Goal: Find contact information: Find contact information

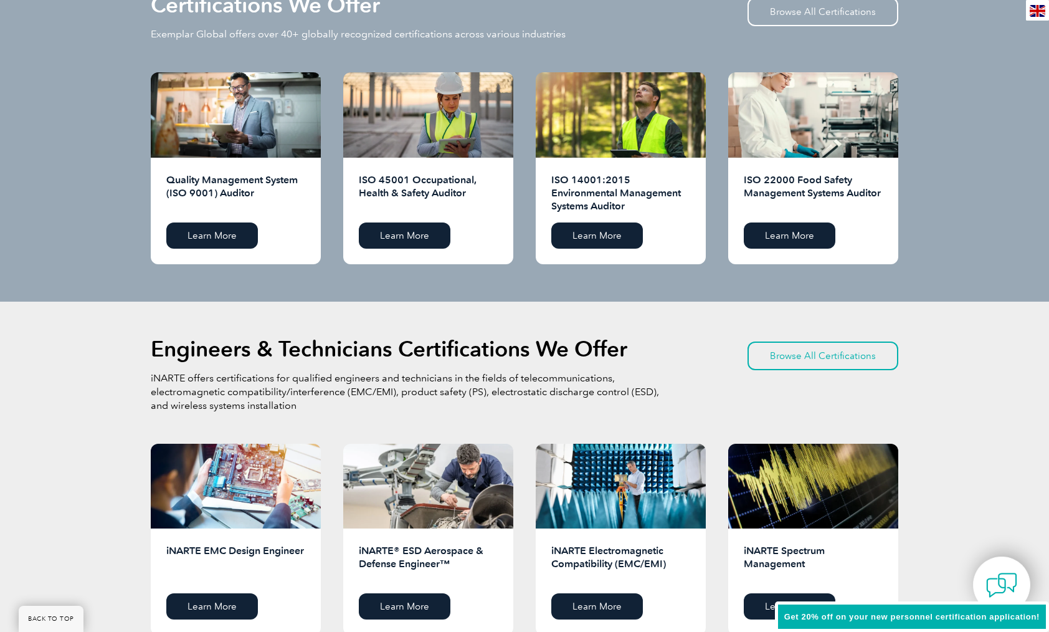
scroll to position [1283, 0]
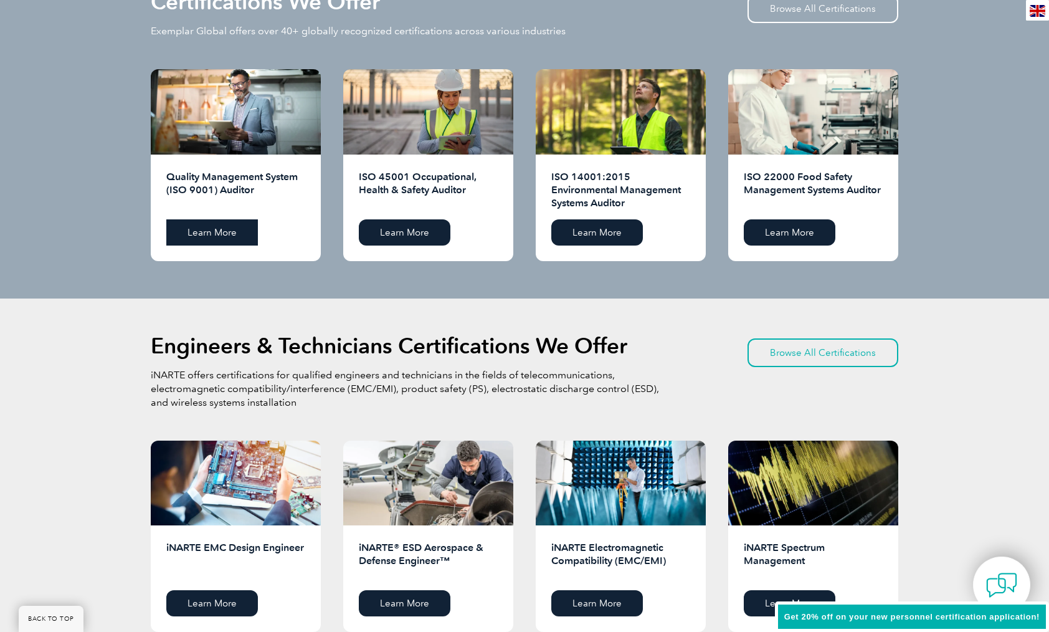
click at [224, 234] on link "Learn More" at bounding box center [212, 232] width 92 height 26
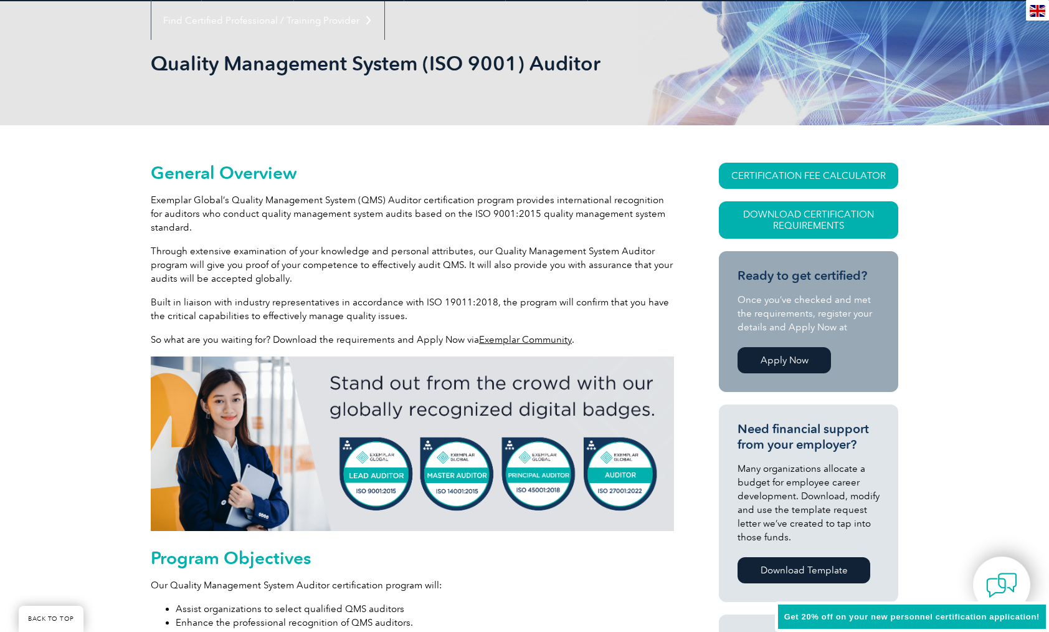
scroll to position [155, 0]
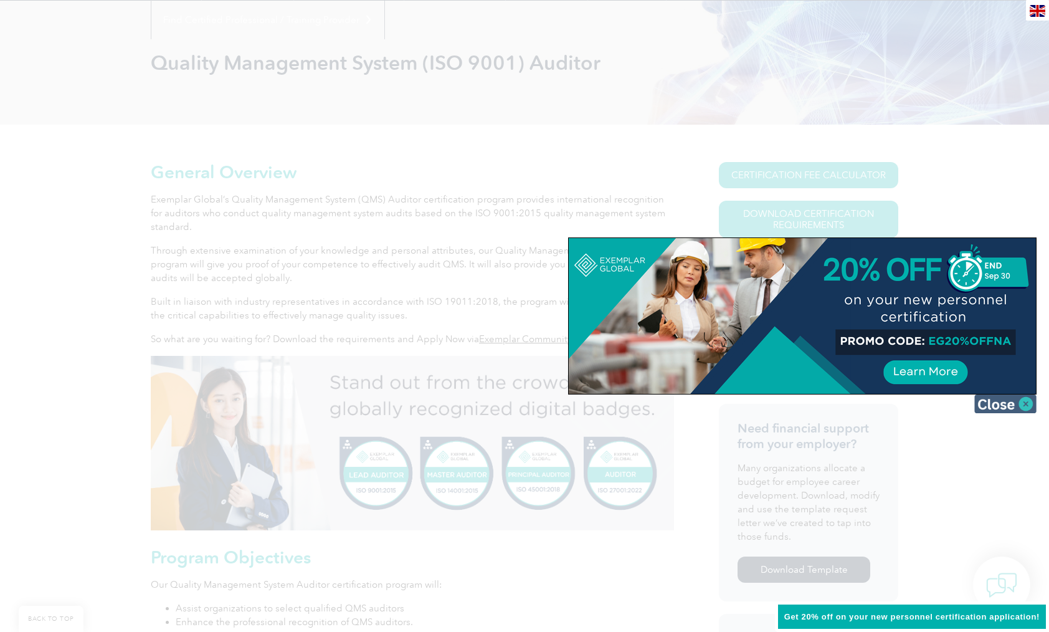
click at [999, 406] on img at bounding box center [1005, 403] width 62 height 19
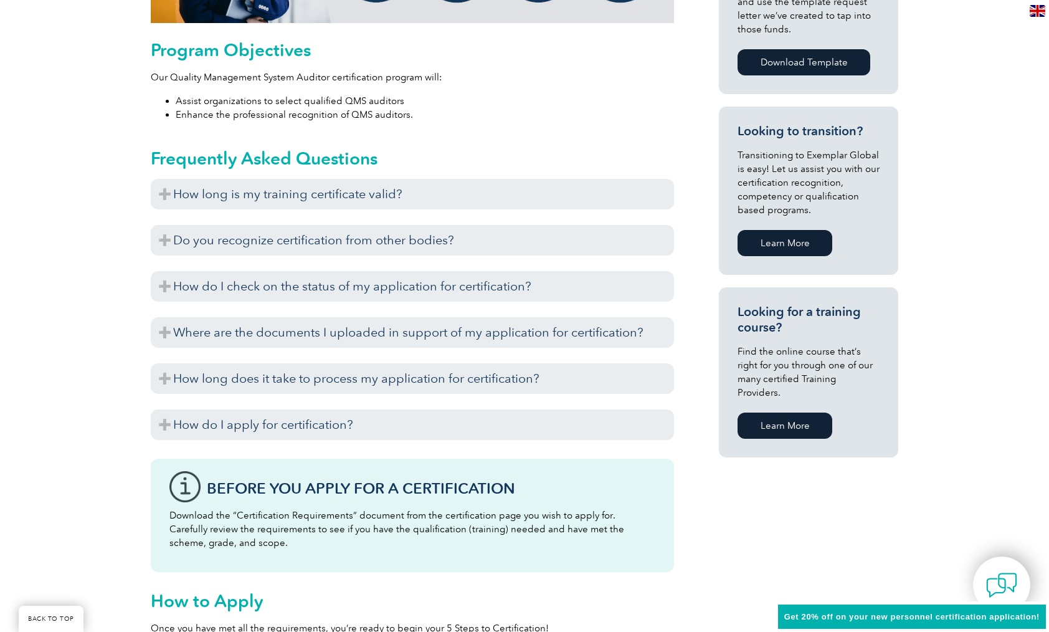
scroll to position [660, 0]
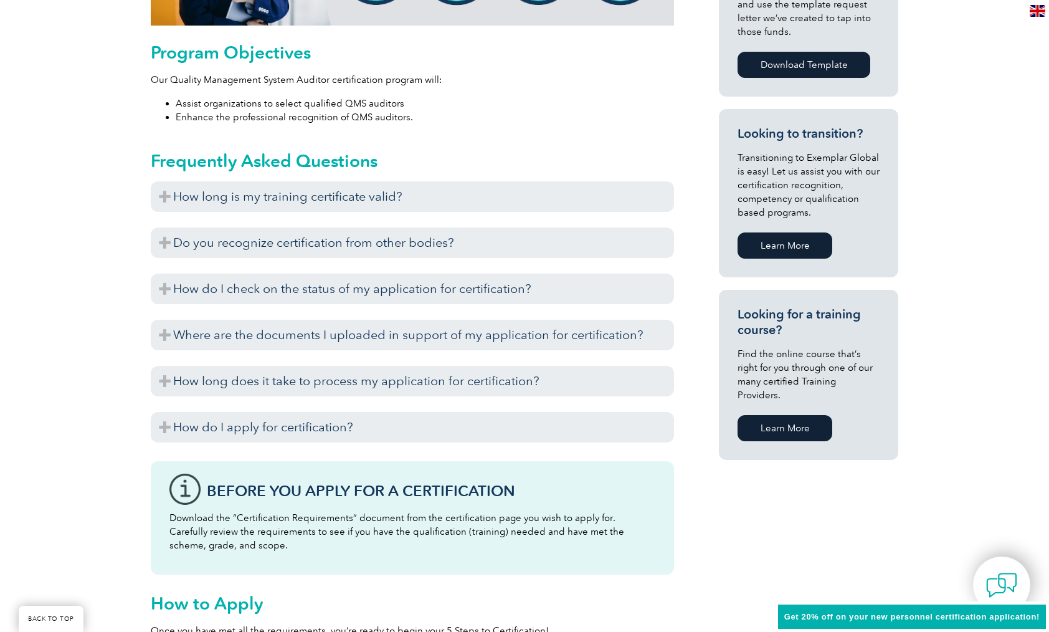
click at [778, 416] on link "Learn More" at bounding box center [785, 428] width 95 height 26
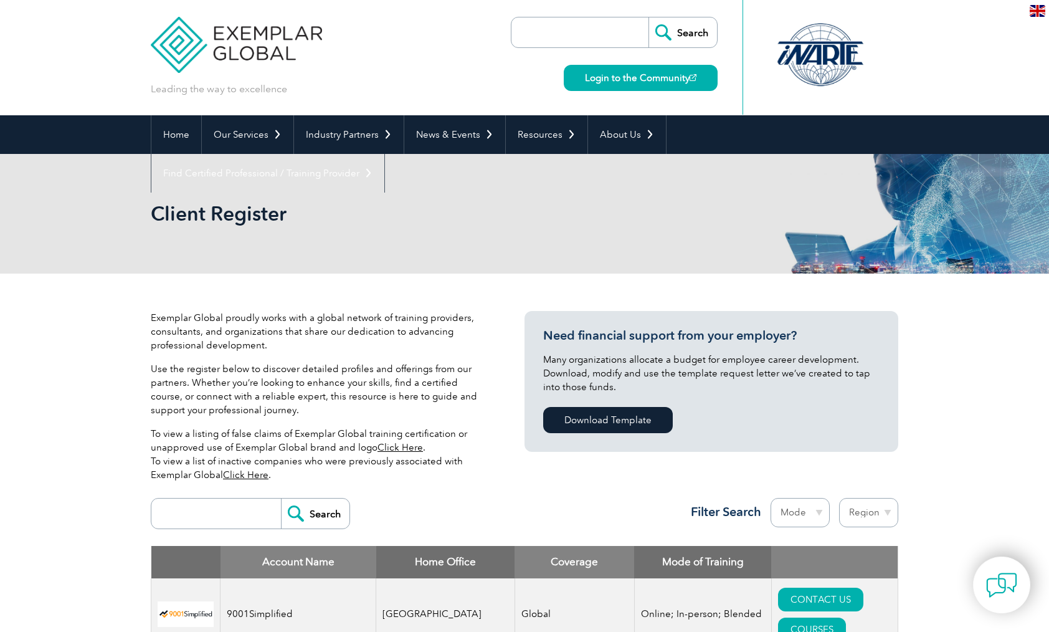
click at [226, 513] on input "search" at bounding box center [219, 513] width 123 height 30
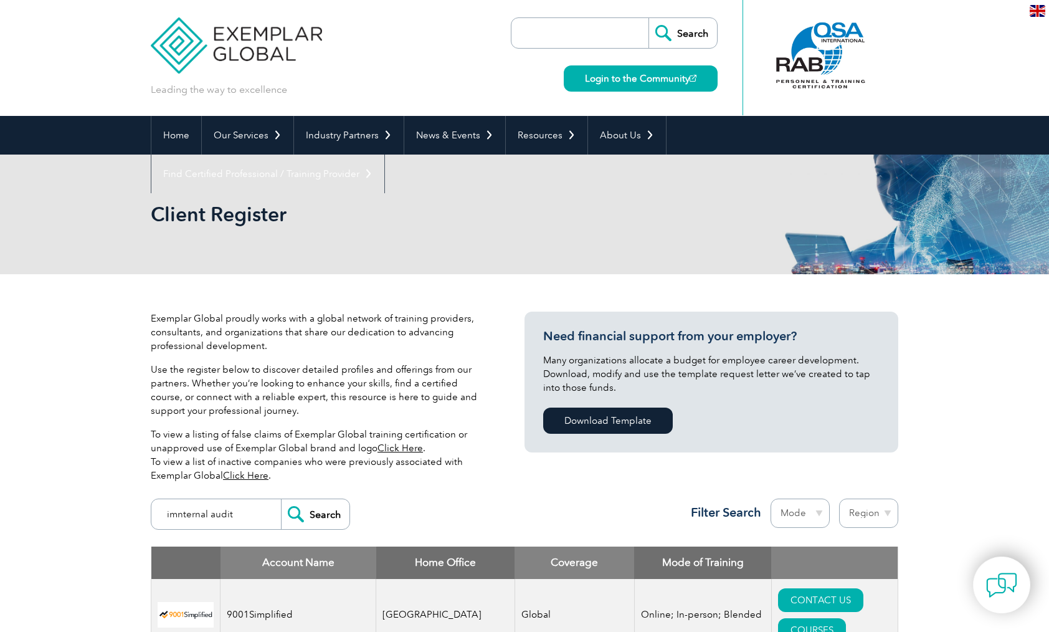
click at [176, 516] on input "imnternal audit" at bounding box center [219, 514] width 123 height 30
type input "internal audit"
click at [325, 519] on input "Search" at bounding box center [315, 514] width 69 height 30
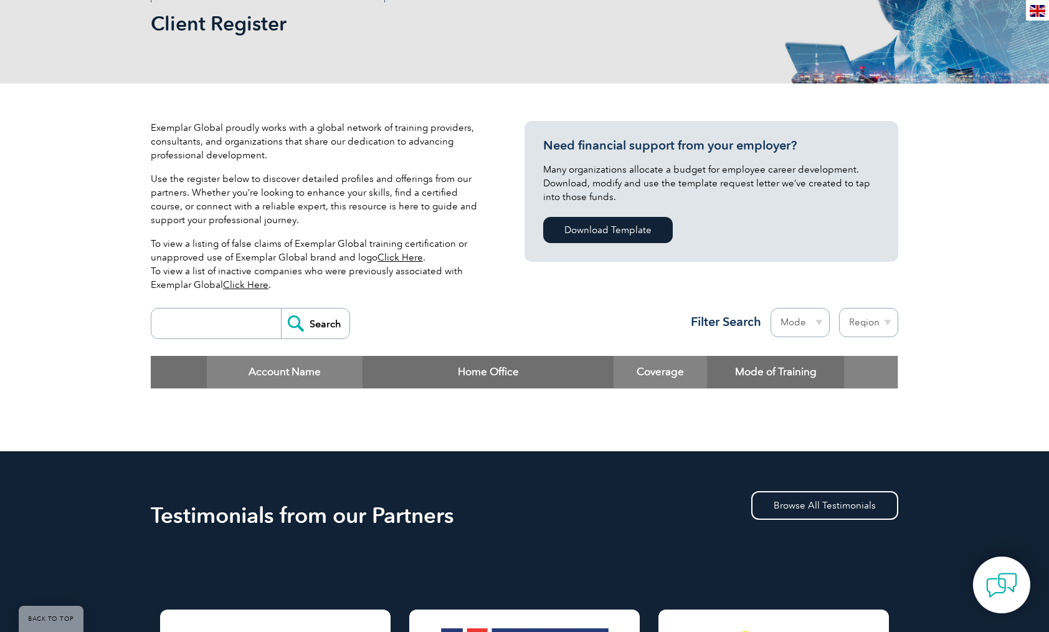
scroll to position [194, 0]
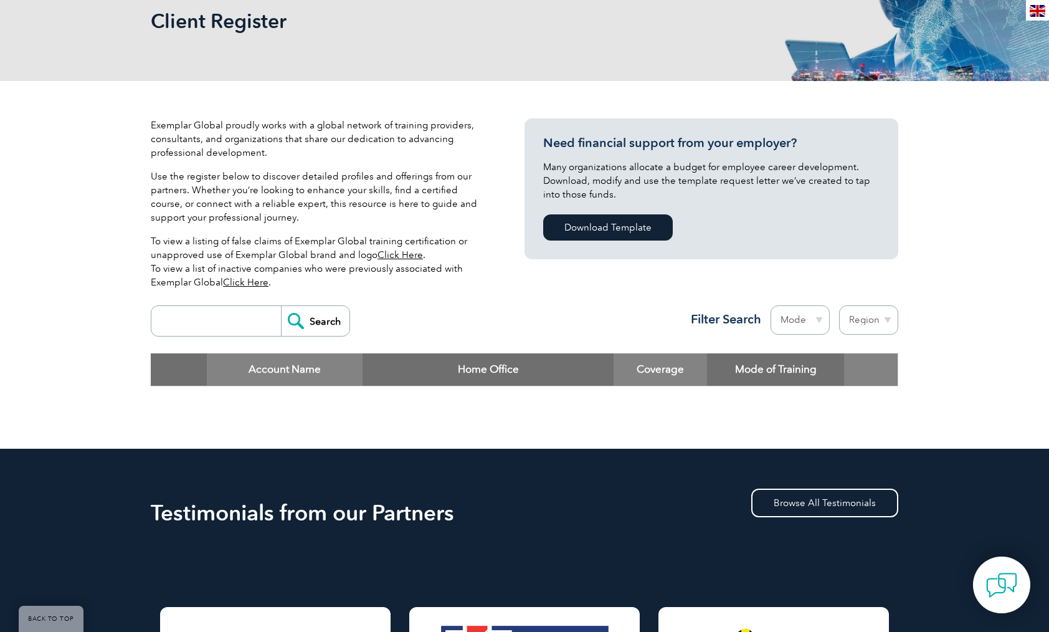
click at [233, 323] on input "search" at bounding box center [219, 321] width 123 height 30
type input "qms"
click at [281, 306] on input "Search" at bounding box center [315, 321] width 69 height 30
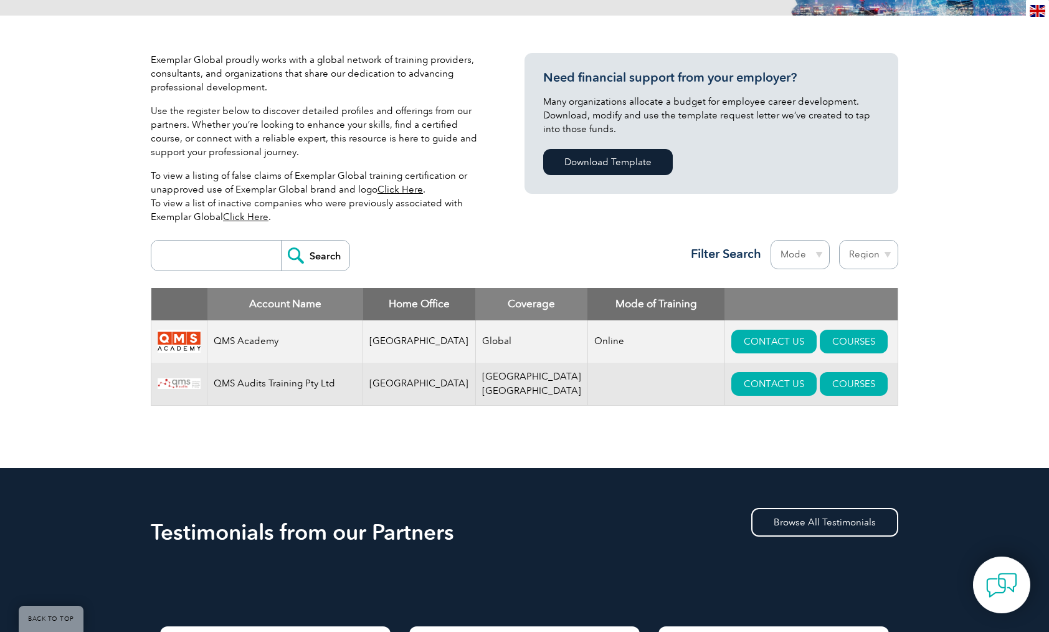
scroll to position [263, 0]
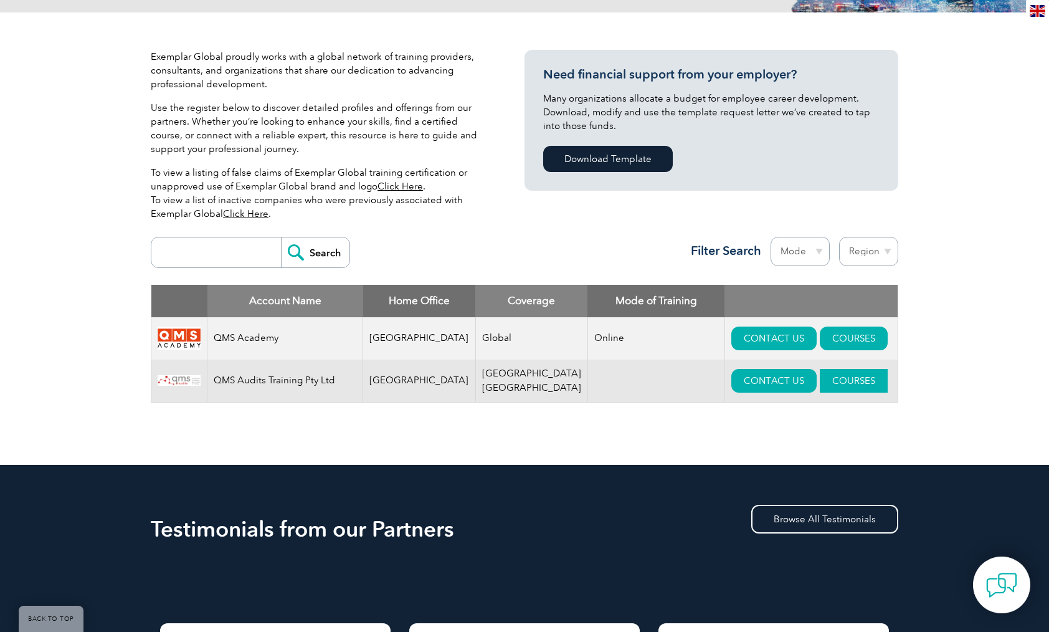
click at [823, 376] on link "COURSES" at bounding box center [854, 381] width 68 height 24
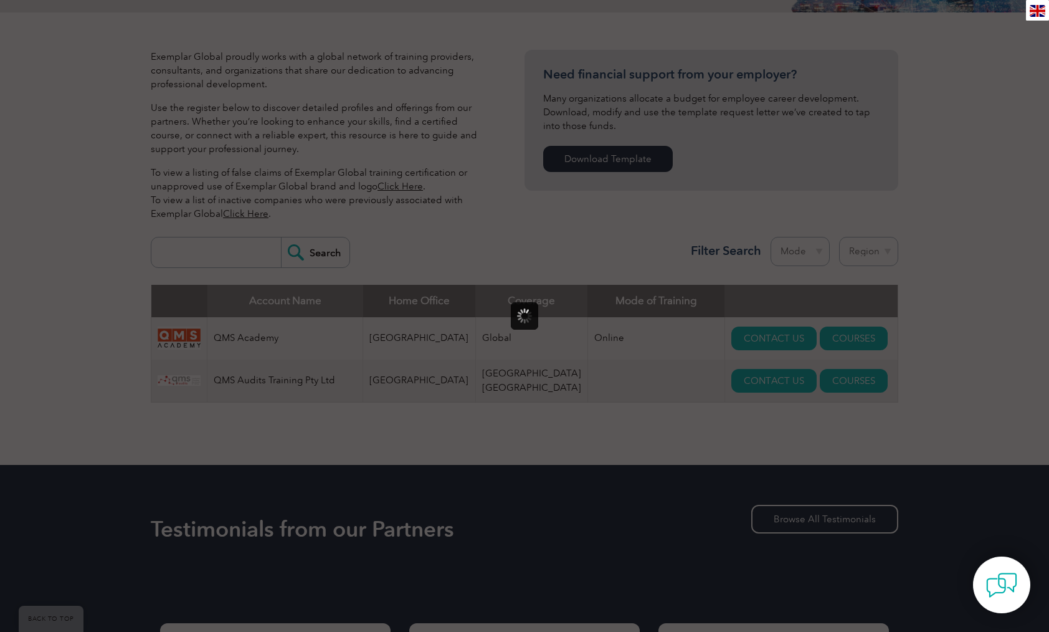
scroll to position [0, 0]
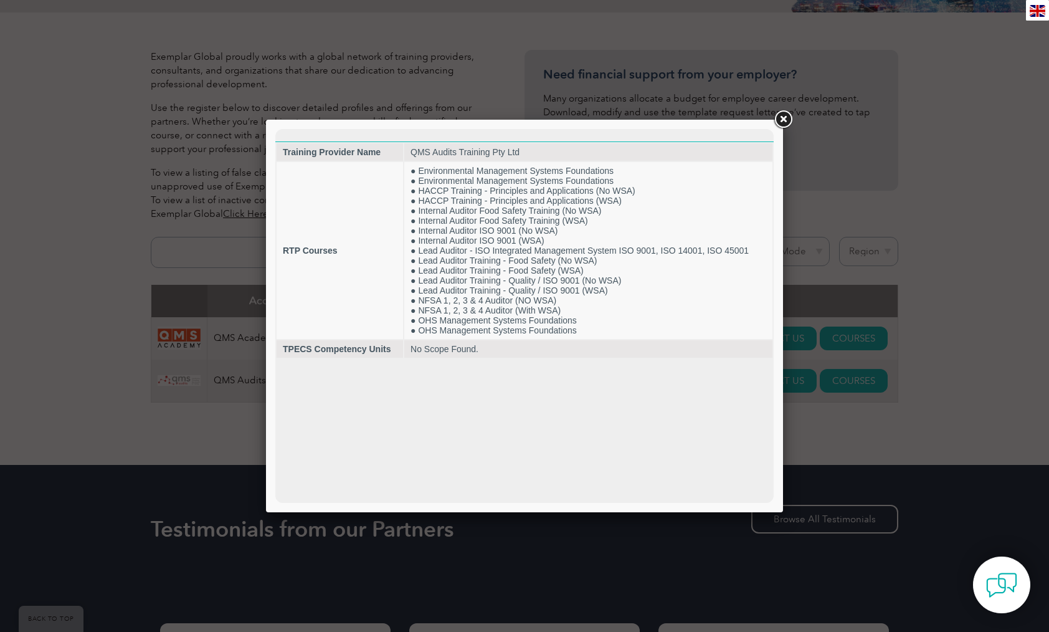
click at [786, 120] on link at bounding box center [783, 119] width 22 height 22
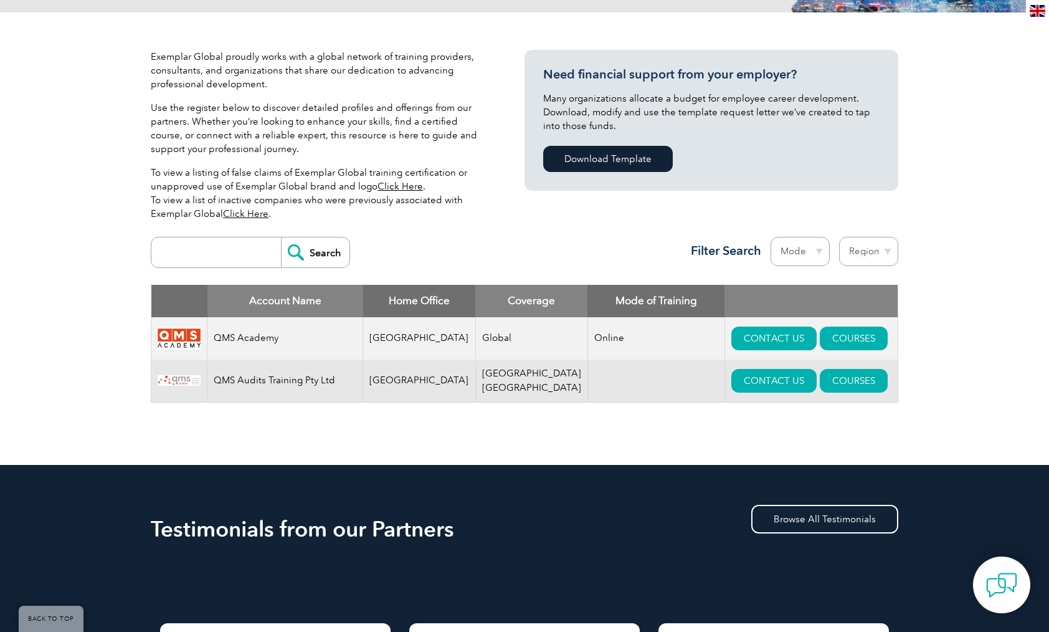
click at [888, 254] on select "Region Australia Bahrain Bangladesh Brazil Canada Colombia Dominican Republic E…" at bounding box center [868, 251] width 59 height 29
select select "Australia"
click at [839, 237] on select "Region Australia Bahrain Bangladesh Brazil Canada Colombia Dominican Republic E…" at bounding box center [868, 251] width 59 height 29
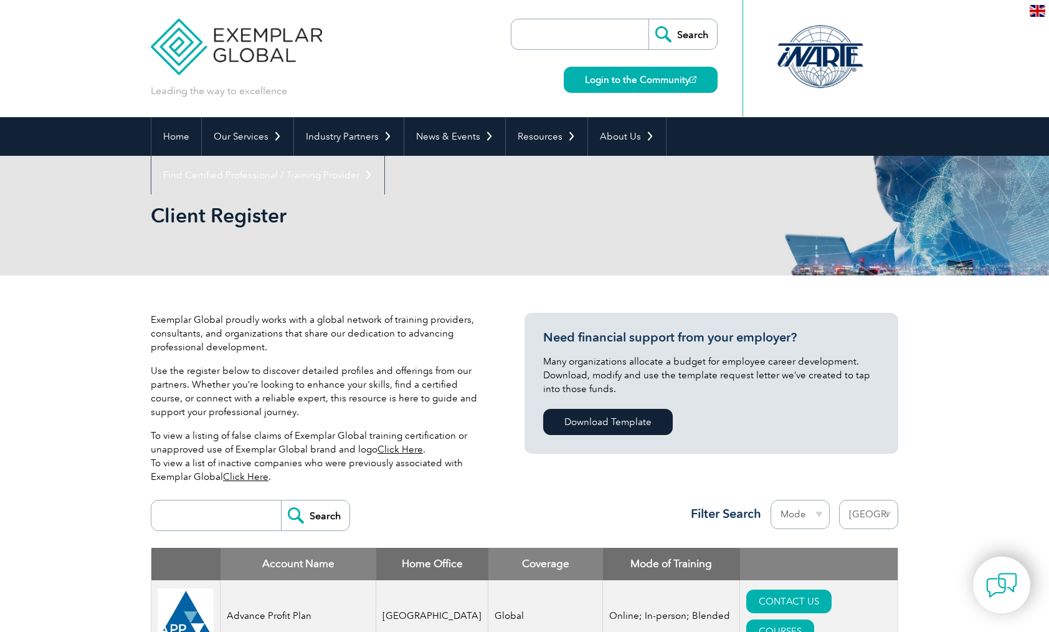
select select "[GEOGRAPHIC_DATA]"
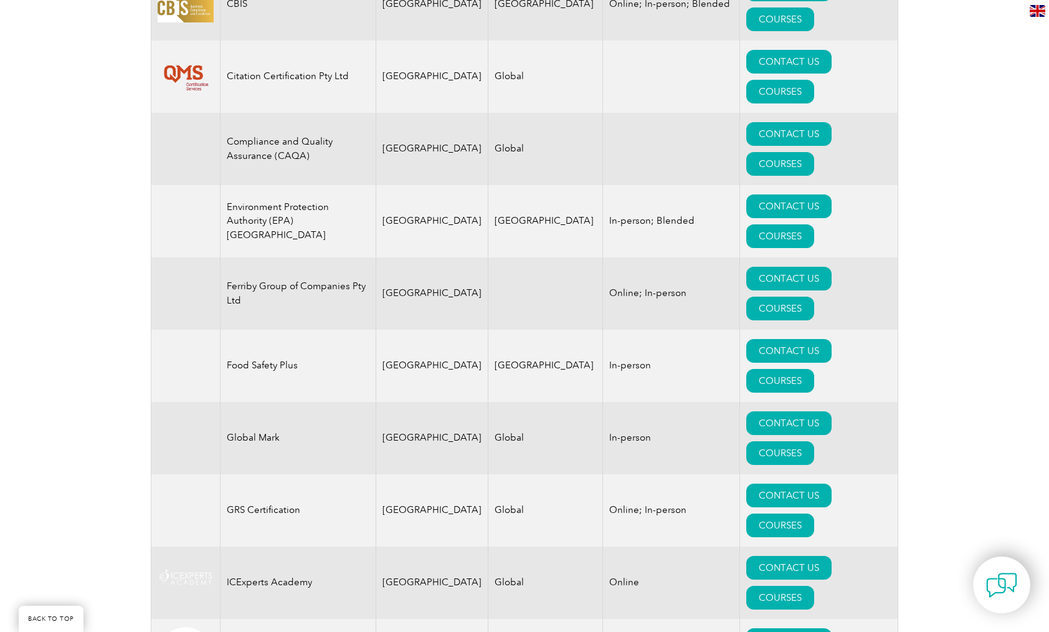
scroll to position [829, 0]
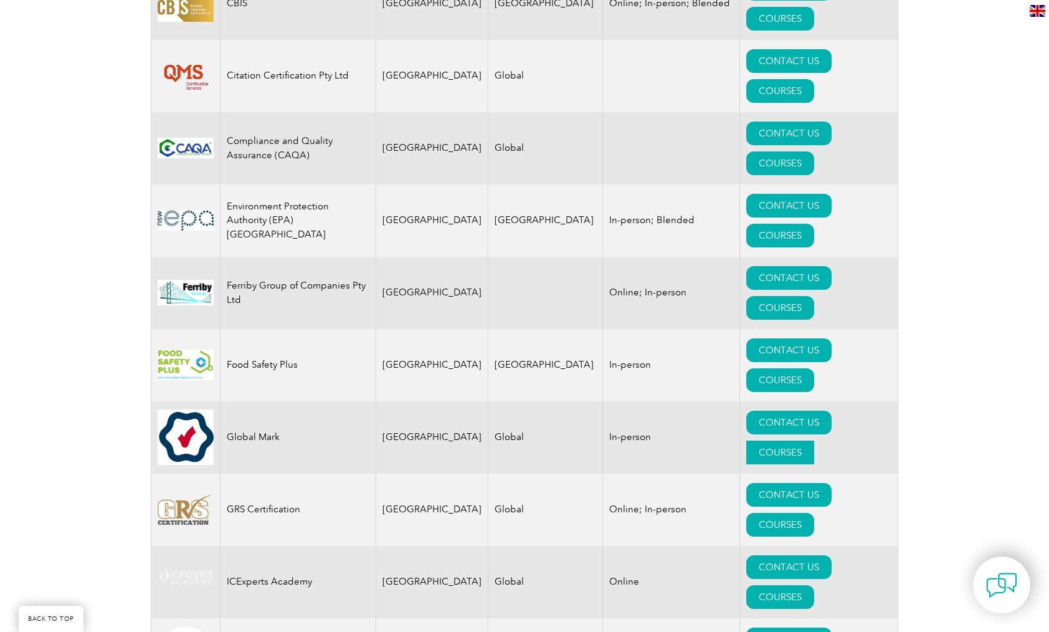
click at [814, 440] on link "COURSES" at bounding box center [780, 452] width 68 height 24
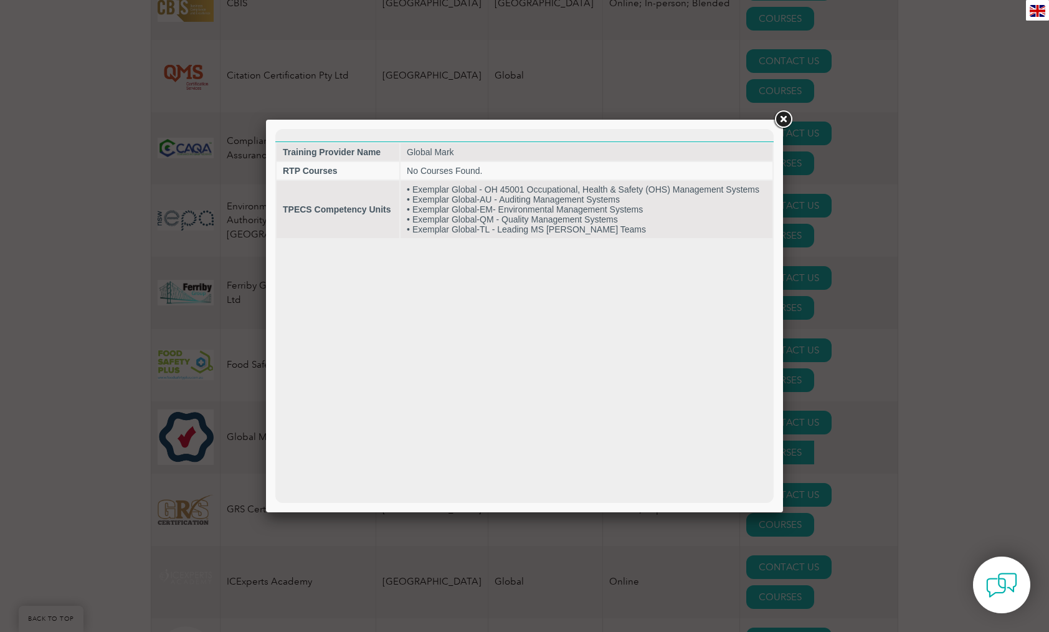
scroll to position [0, 0]
click at [783, 117] on link at bounding box center [783, 119] width 22 height 22
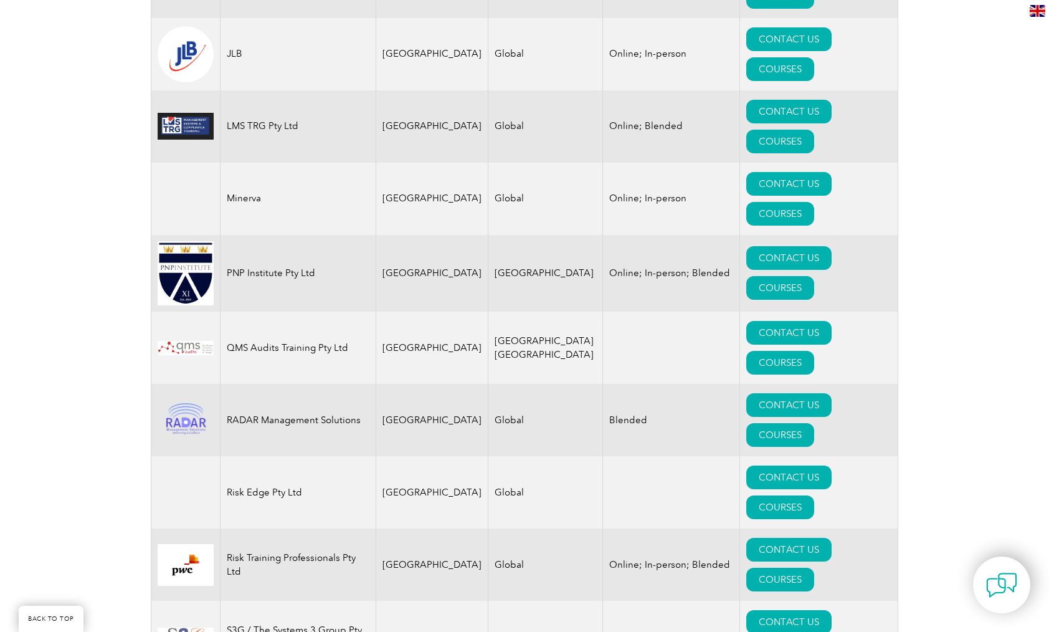
scroll to position [1430, 0]
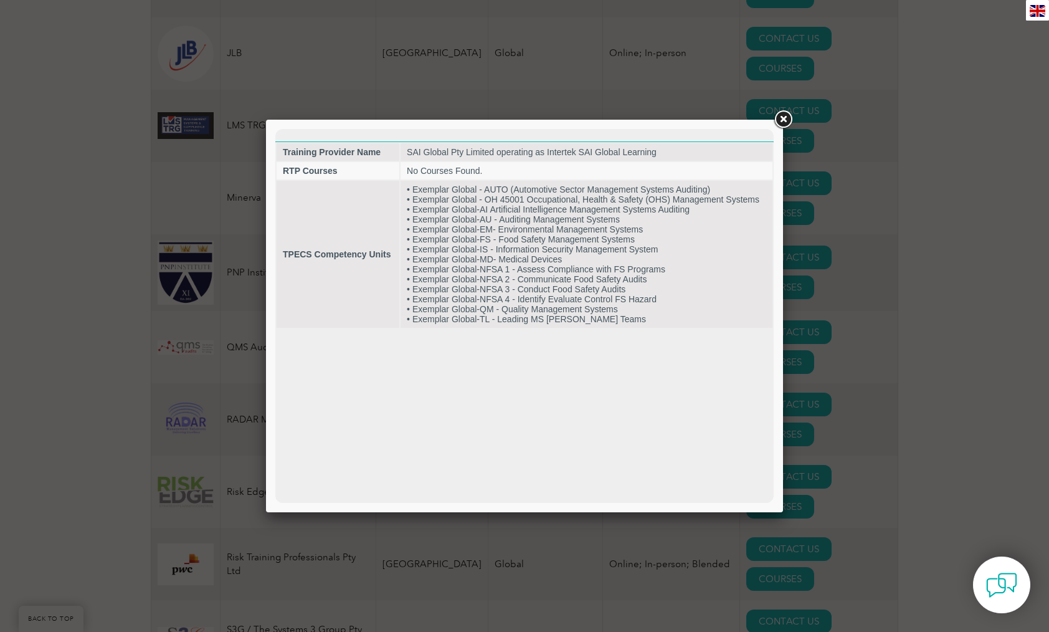
scroll to position [0, 0]
click at [789, 120] on link at bounding box center [783, 119] width 22 height 22
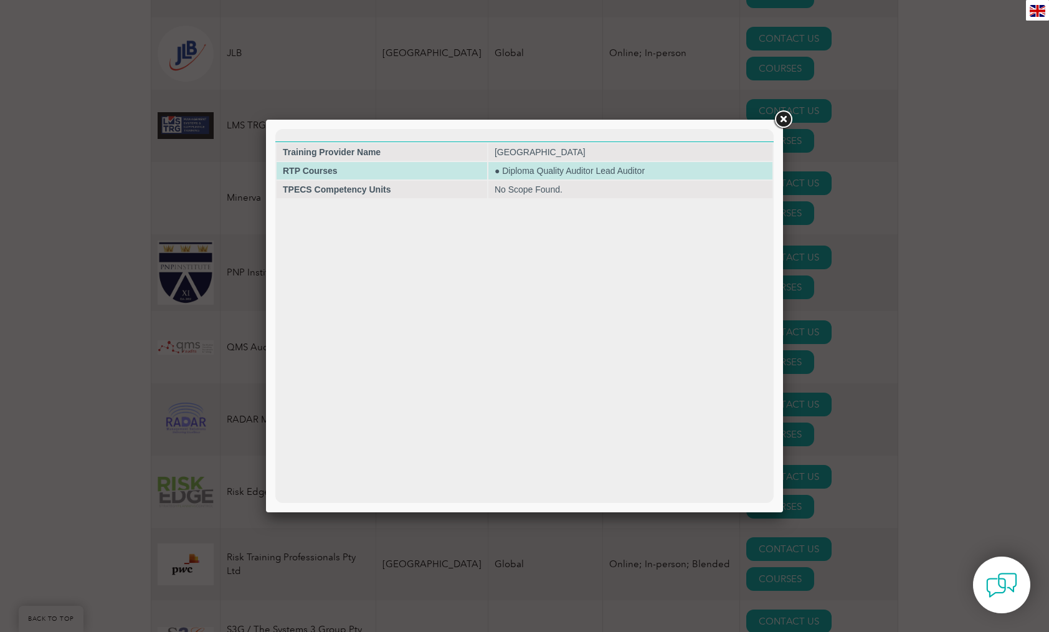
click at [693, 171] on td "● Diploma Quality Auditor Lead Auditor" at bounding box center [630, 170] width 284 height 17
click at [644, 171] on td "● Diploma Quality Auditor Lead Auditor" at bounding box center [630, 170] width 284 height 17
click at [665, 171] on td "● Diploma Quality Auditor Lead Auditor" at bounding box center [630, 170] width 284 height 17
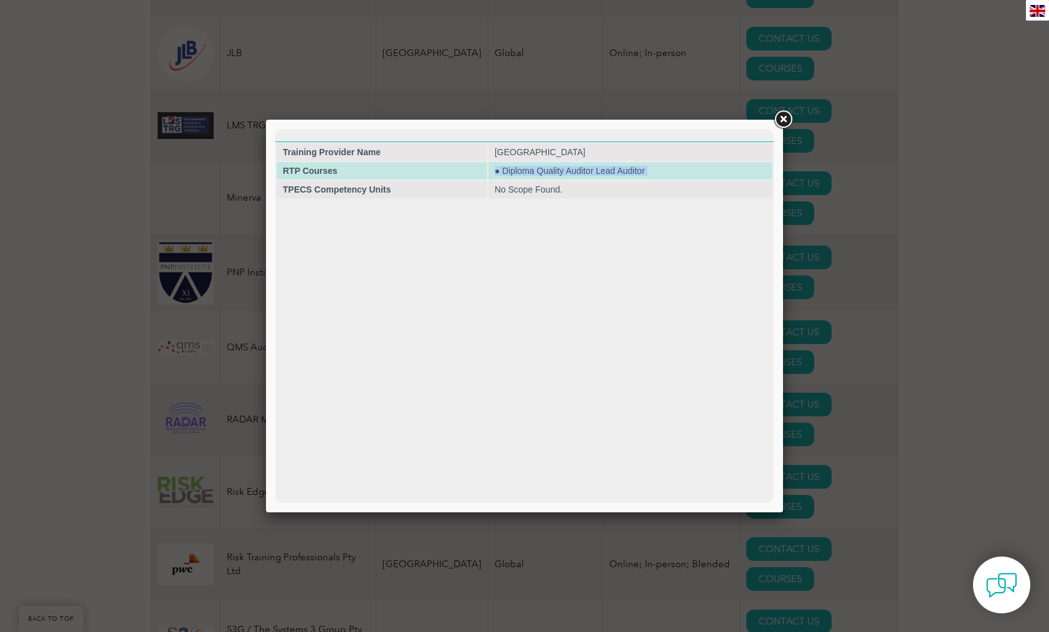
click at [665, 171] on td "● Diploma Quality Auditor Lead Auditor" at bounding box center [630, 170] width 284 height 17
click at [509, 169] on td "● Diploma Quality Auditor Lead Auditor" at bounding box center [630, 170] width 284 height 17
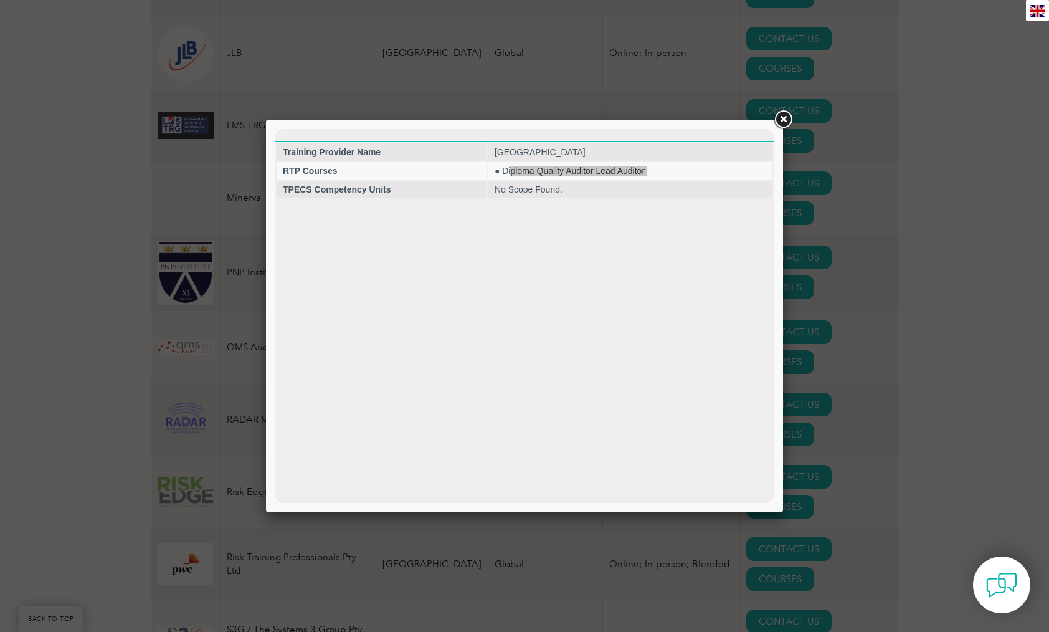
click at [781, 118] on link at bounding box center [783, 119] width 22 height 22
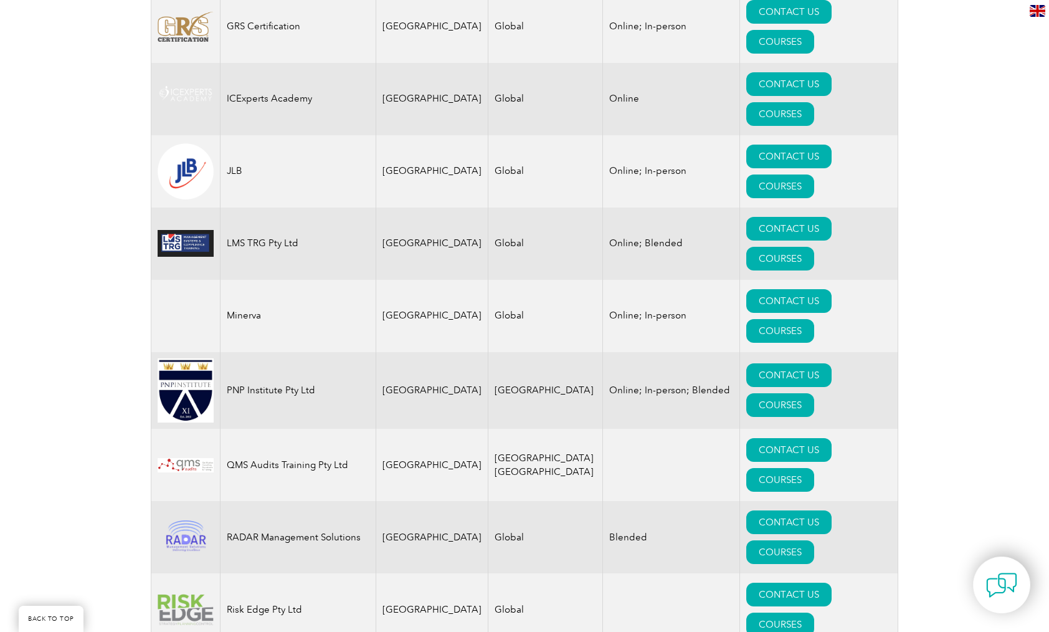
scroll to position [1311, 0]
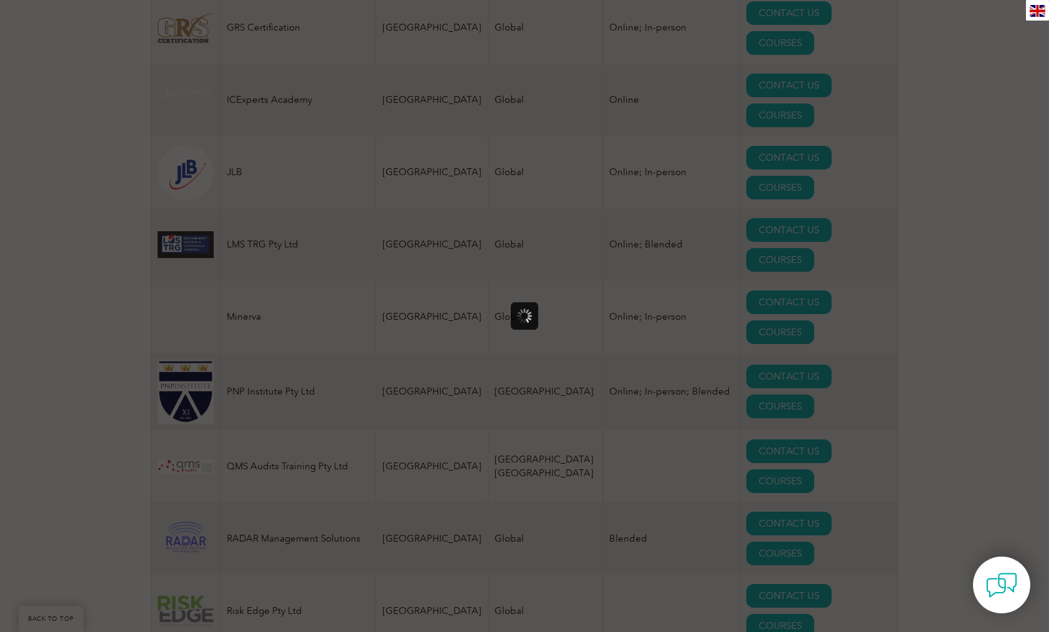
scroll to position [0, 0]
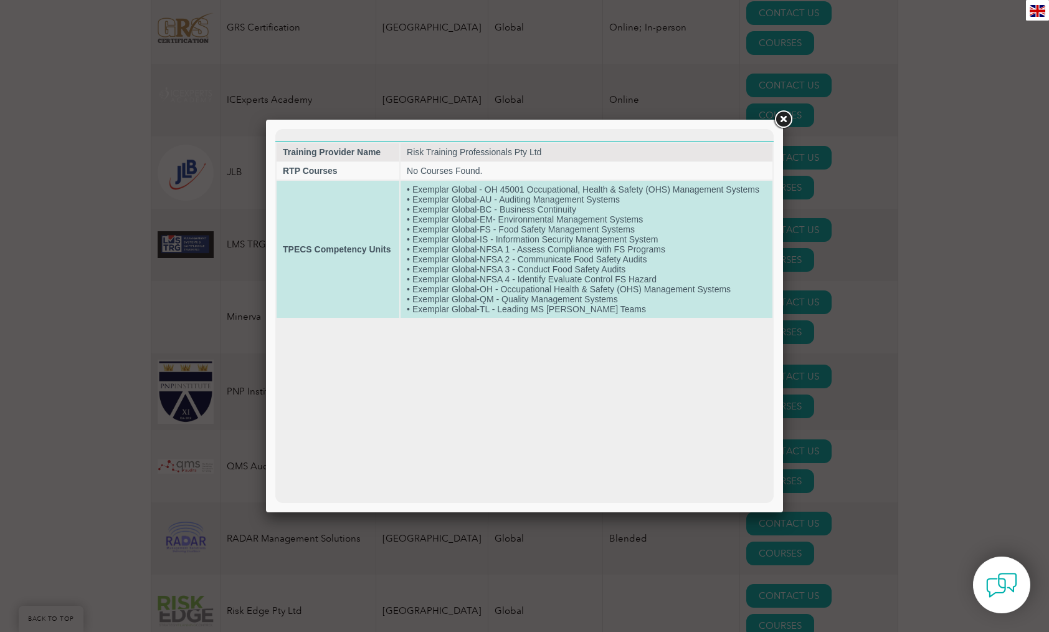
click at [599, 306] on td "• Exemplar Global - OH 45001 Occupational, Health & Safety (OHS) Management Sys…" at bounding box center [587, 249] width 372 height 137
click at [600, 307] on td "• Exemplar Global - OH 45001 Occupational, Health & Safety (OHS) Management Sys…" at bounding box center [587, 249] width 372 height 137
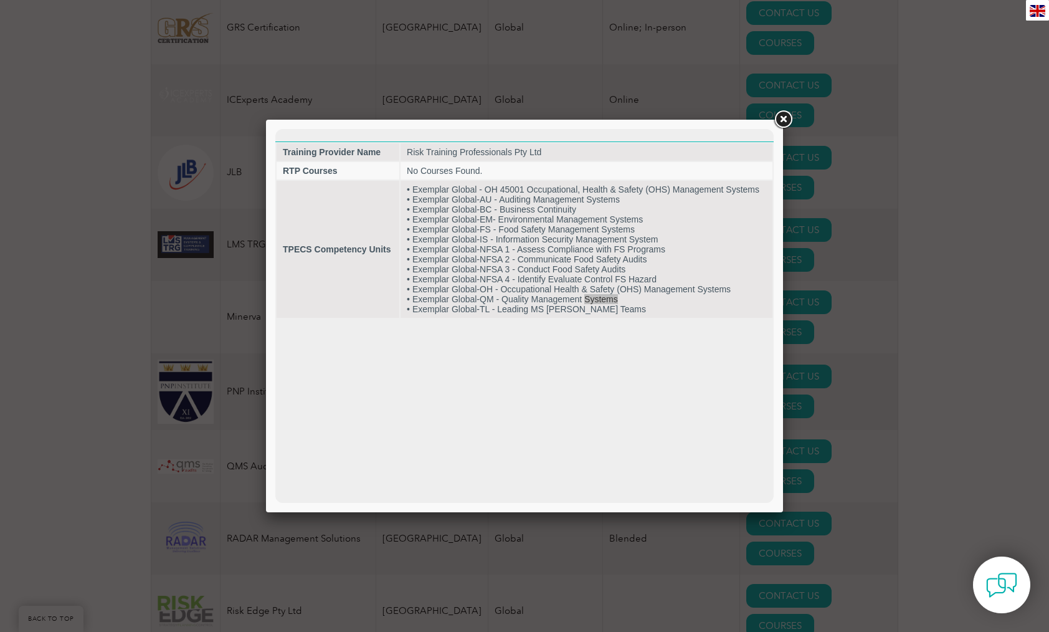
click at [787, 117] on link at bounding box center [783, 119] width 22 height 22
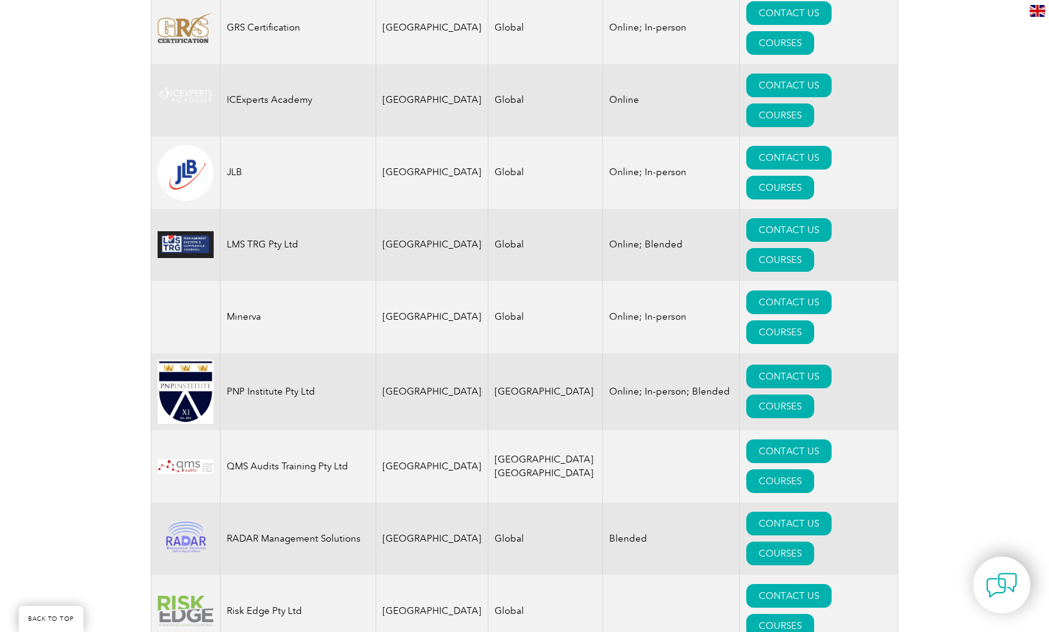
scroll to position [1312, 0]
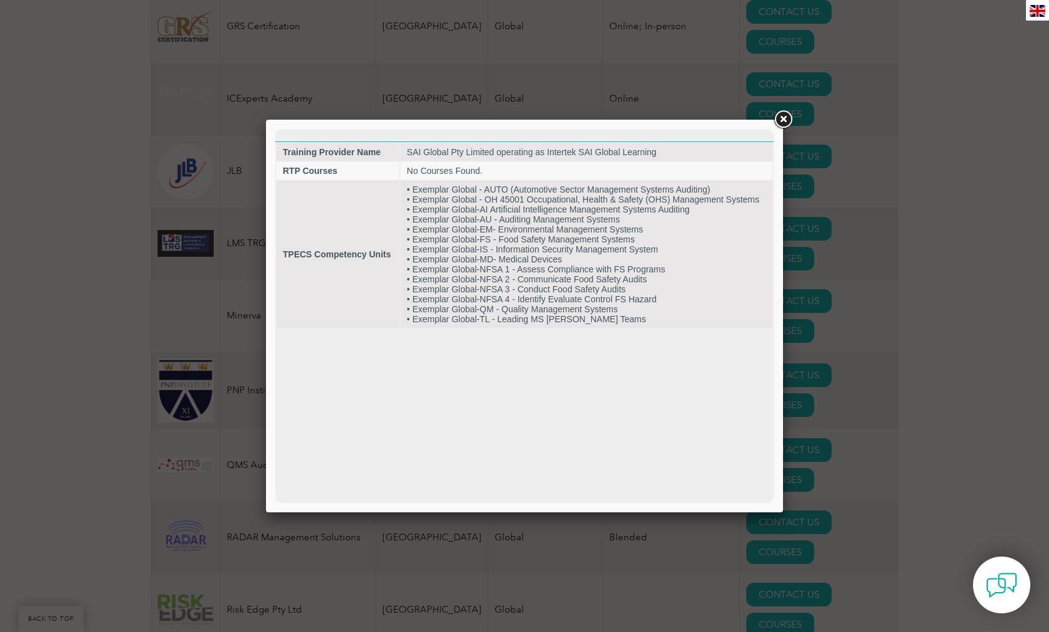
scroll to position [0, 0]
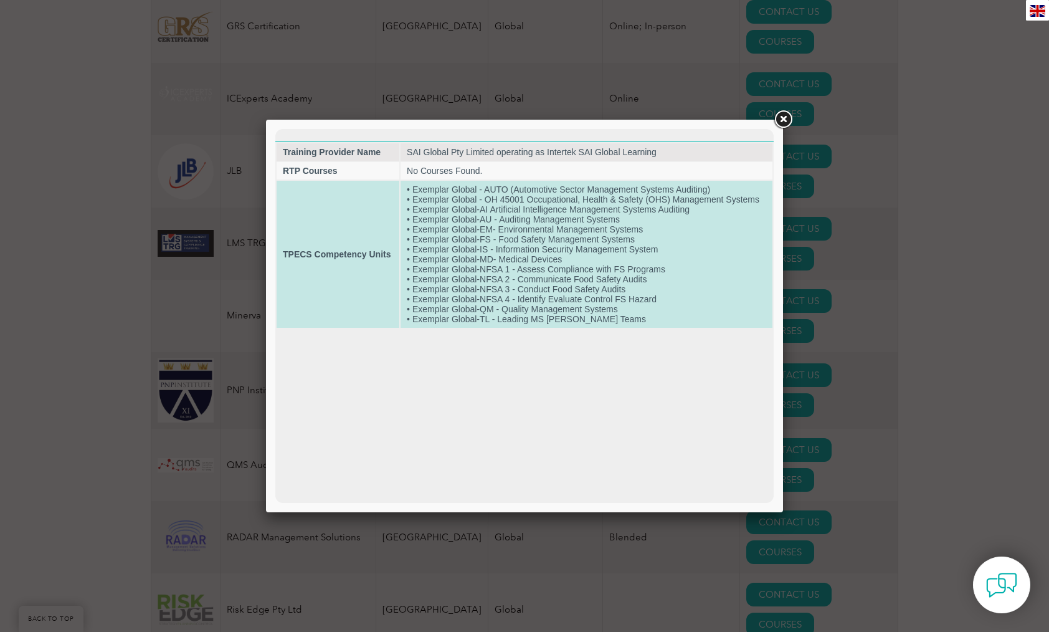
click at [522, 232] on td "• Exemplar Global - AUTO (Automotive Sector Management Systems Auditing) • Exem…" at bounding box center [587, 254] width 372 height 147
drag, startPoint x: 523, startPoint y: 237, endPoint x: 524, endPoint y: 249, distance: 12.5
click at [523, 237] on td "• Exemplar Global - AUTO (Automotive Sector Management Systems Auditing) • Exem…" at bounding box center [587, 254] width 372 height 147
click at [523, 249] on td "• Exemplar Global - AUTO (Automotive Sector Management Systems Auditing) • Exem…" at bounding box center [587, 254] width 372 height 147
click at [523, 250] on td "• Exemplar Global - AUTO (Automotive Sector Management Systems Auditing) • Exem…" at bounding box center [587, 254] width 372 height 147
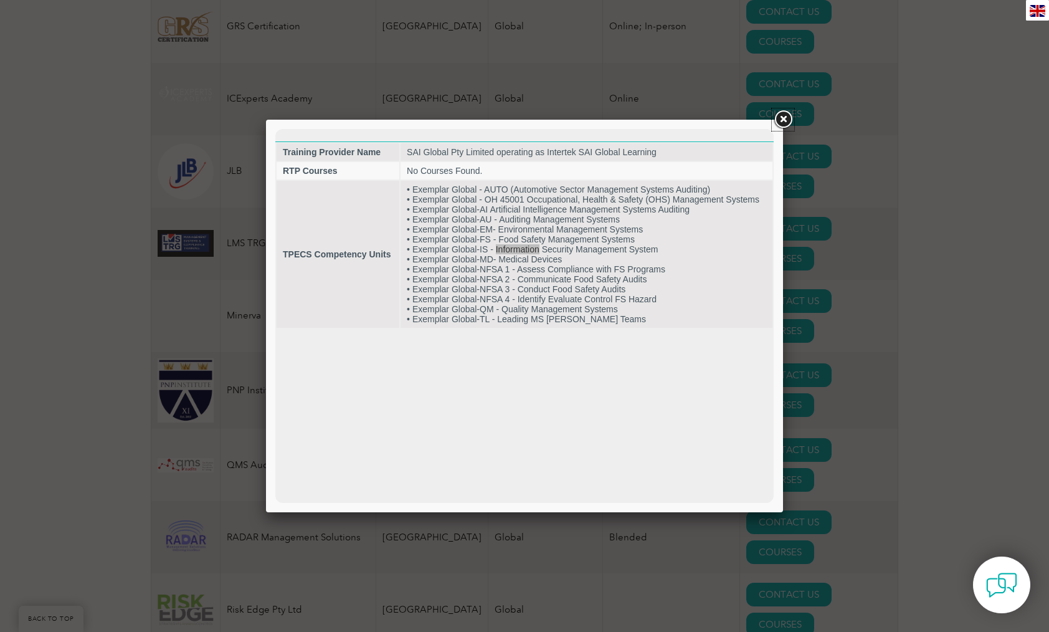
click at [783, 118] on link at bounding box center [783, 119] width 22 height 22
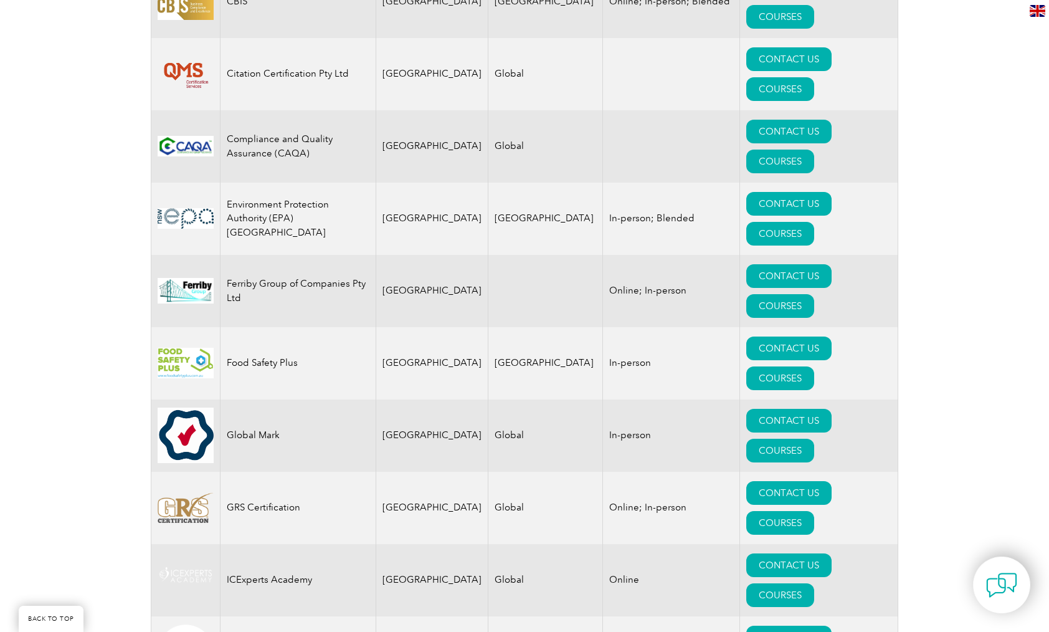
scroll to position [817, 0]
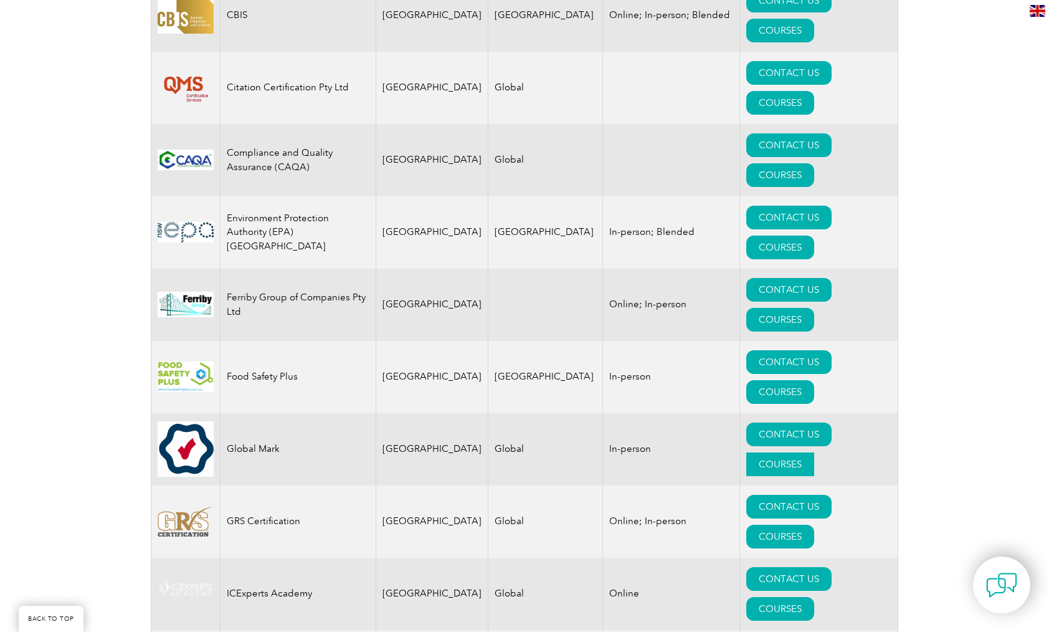
click at [814, 452] on link "COURSES" at bounding box center [780, 464] width 68 height 24
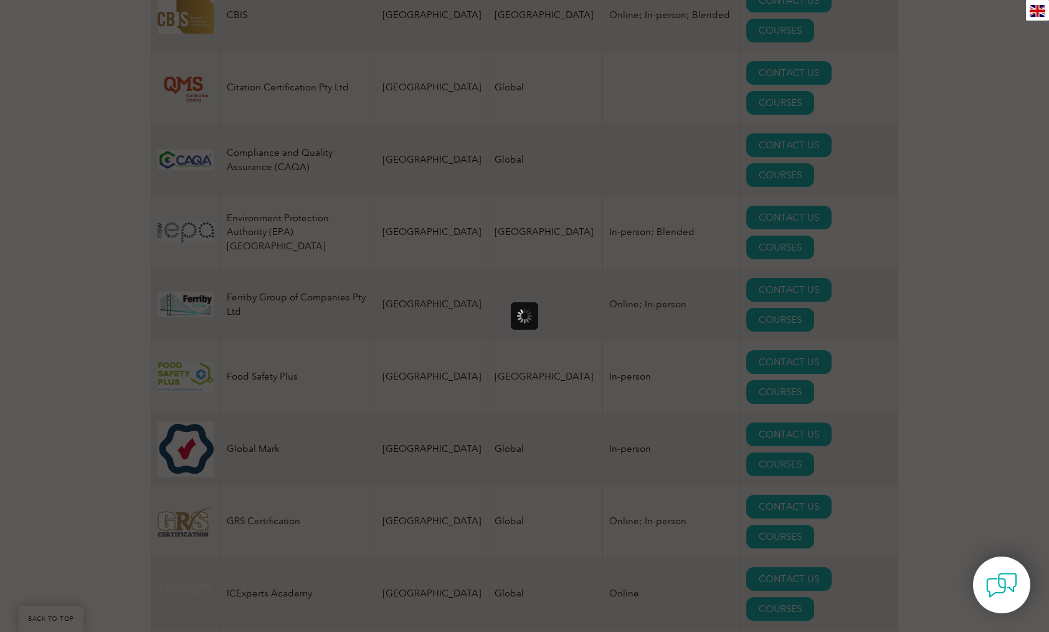
scroll to position [0, 0]
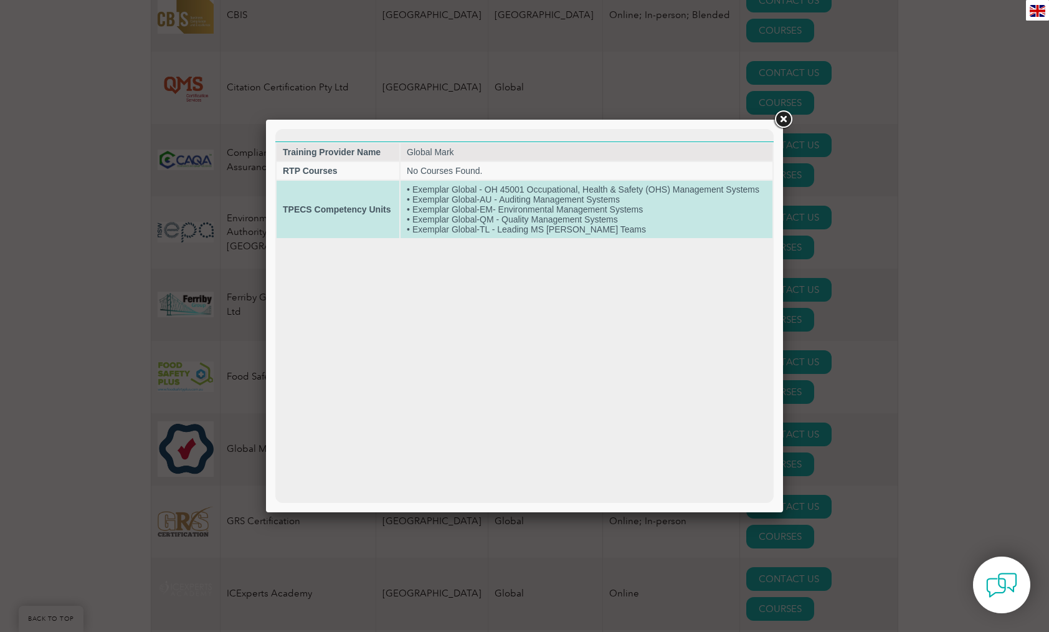
click at [517, 223] on td "• Exemplar Global - OH 45001 Occupational, Health & Safety (OHS) Management Sys…" at bounding box center [587, 209] width 372 height 57
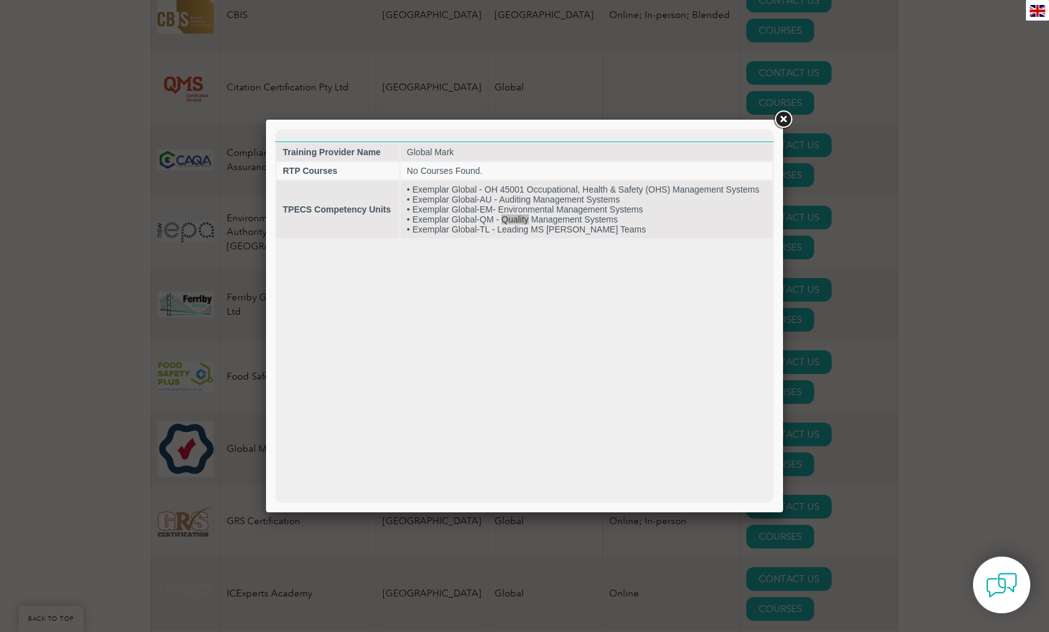
click at [789, 118] on link at bounding box center [783, 119] width 22 height 22
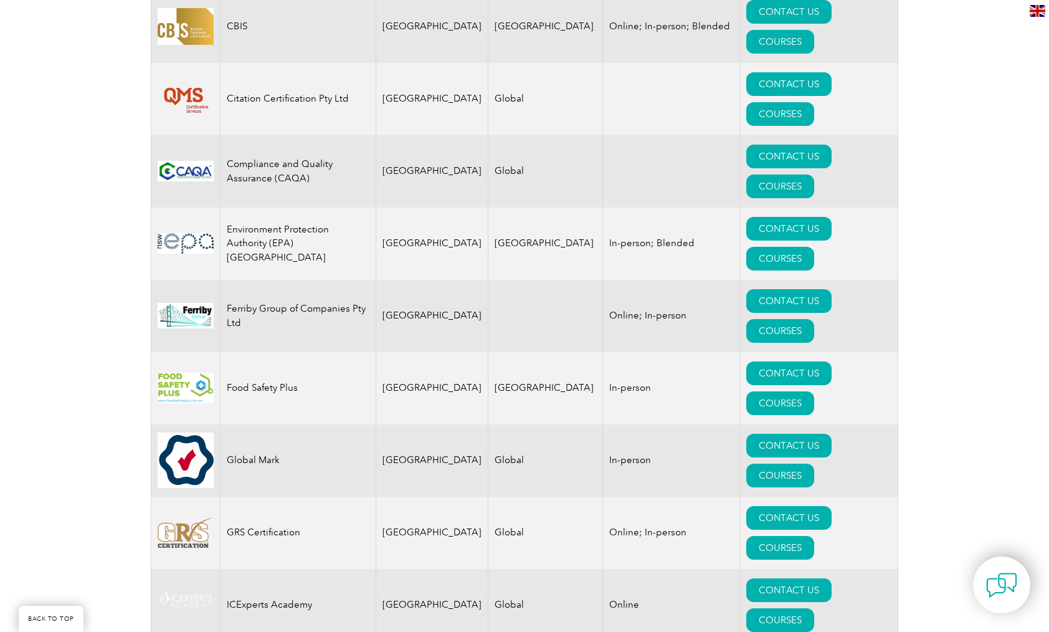
scroll to position [808, 0]
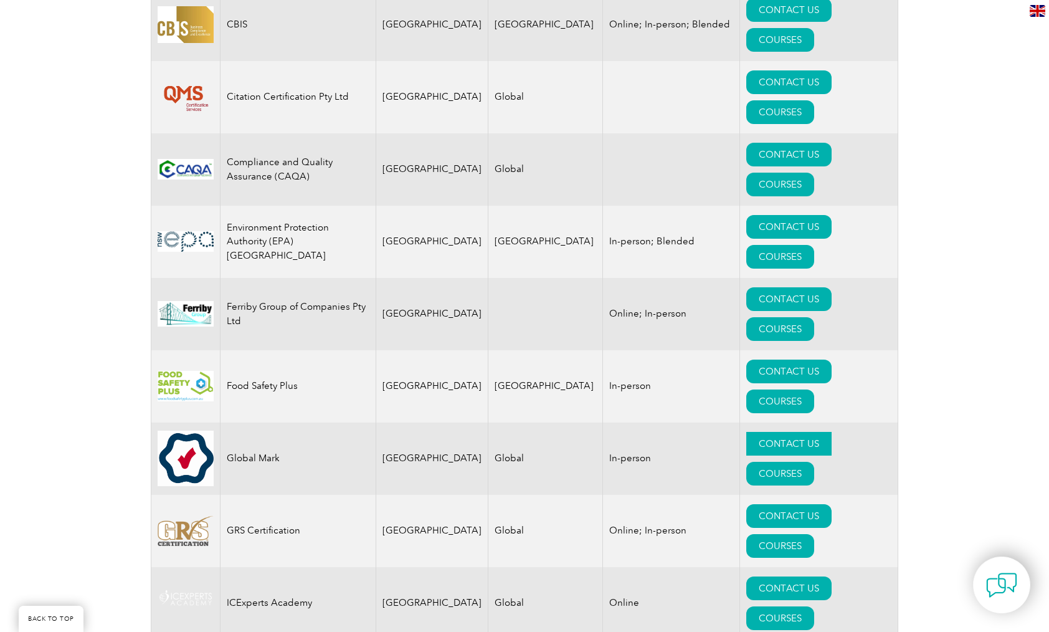
click at [750, 432] on link "CONTACT US" at bounding box center [788, 444] width 85 height 24
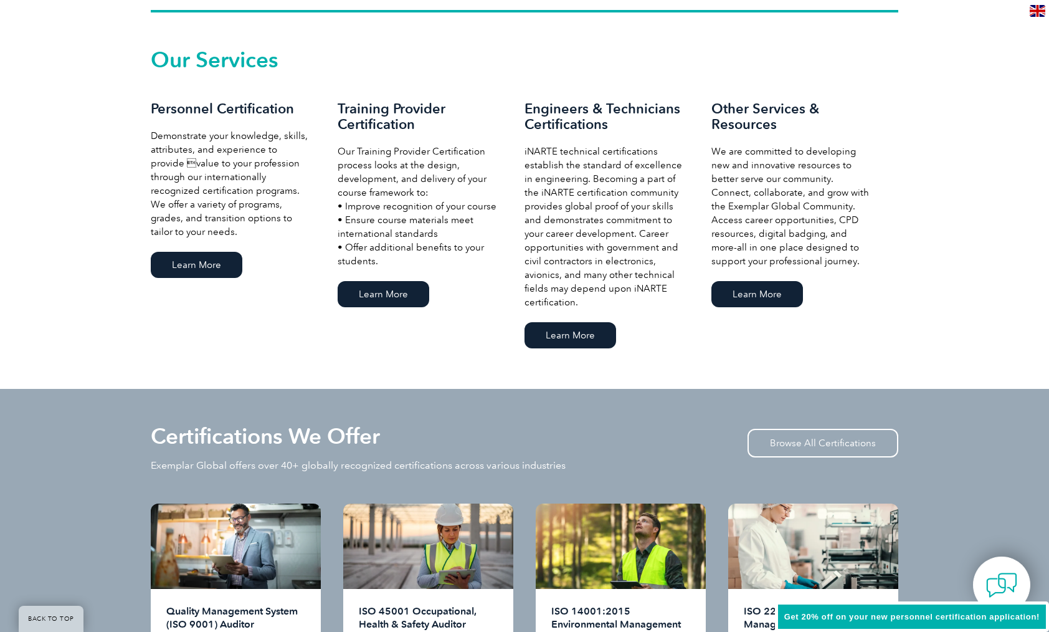
scroll to position [837, 0]
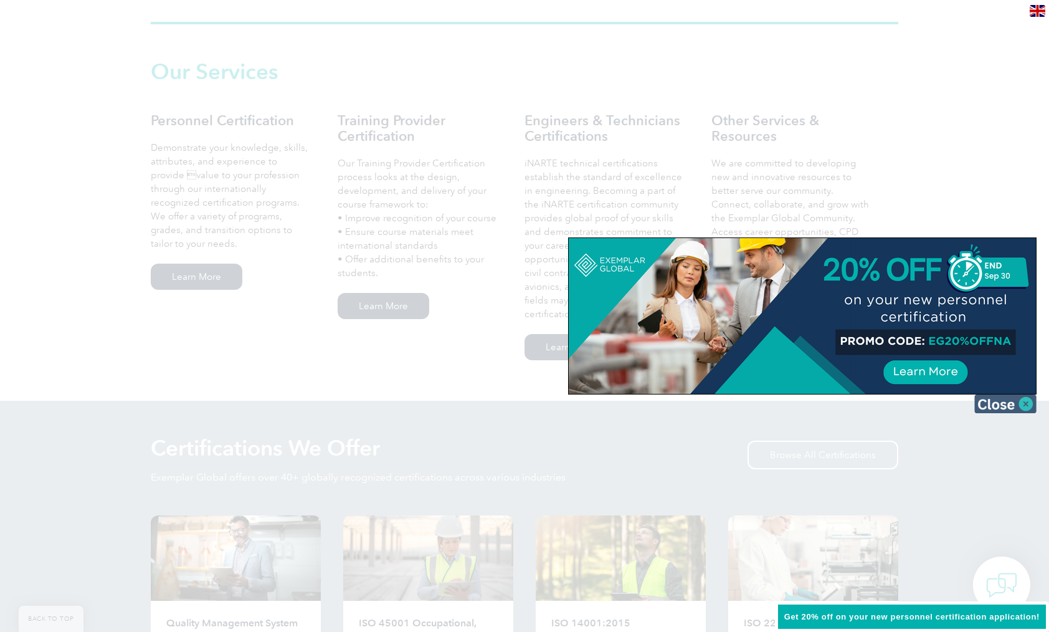
click at [1009, 406] on img at bounding box center [1005, 403] width 62 height 19
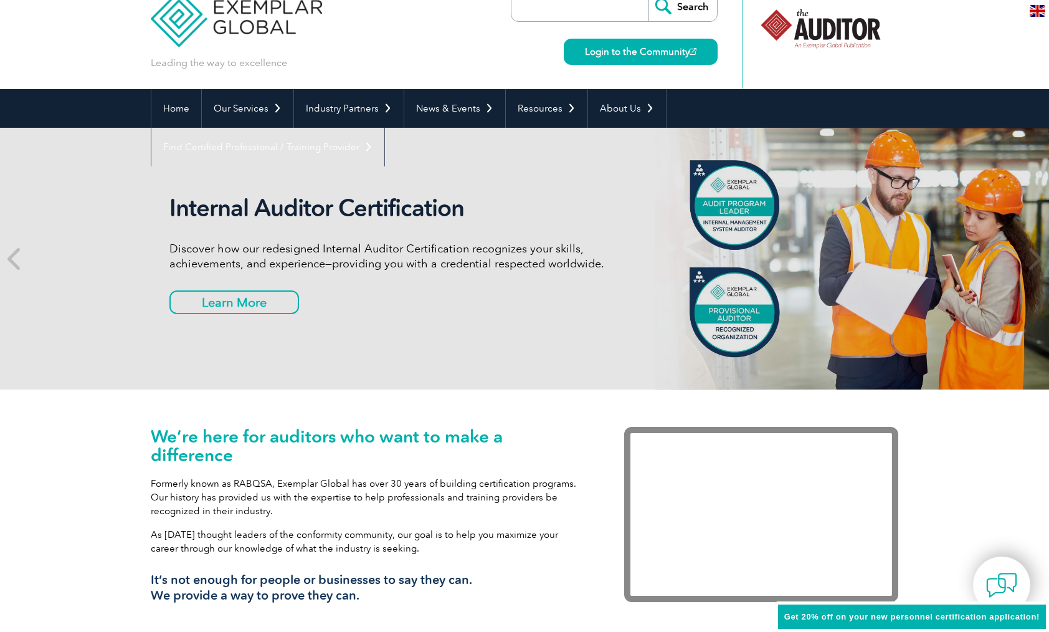
scroll to position [0, 0]
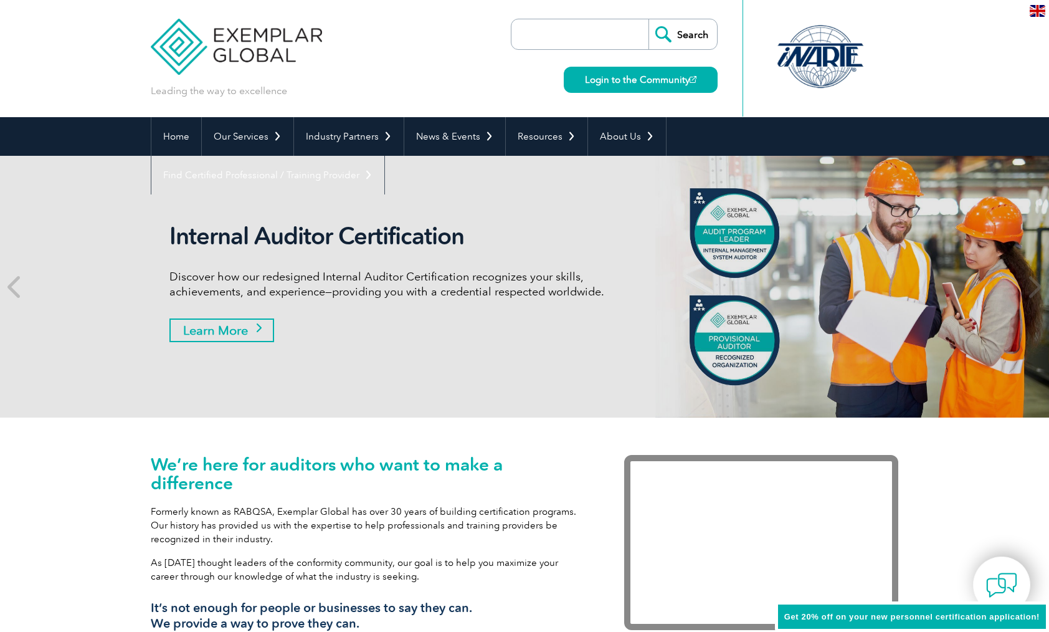
click at [233, 332] on link "Learn More" at bounding box center [221, 330] width 105 height 24
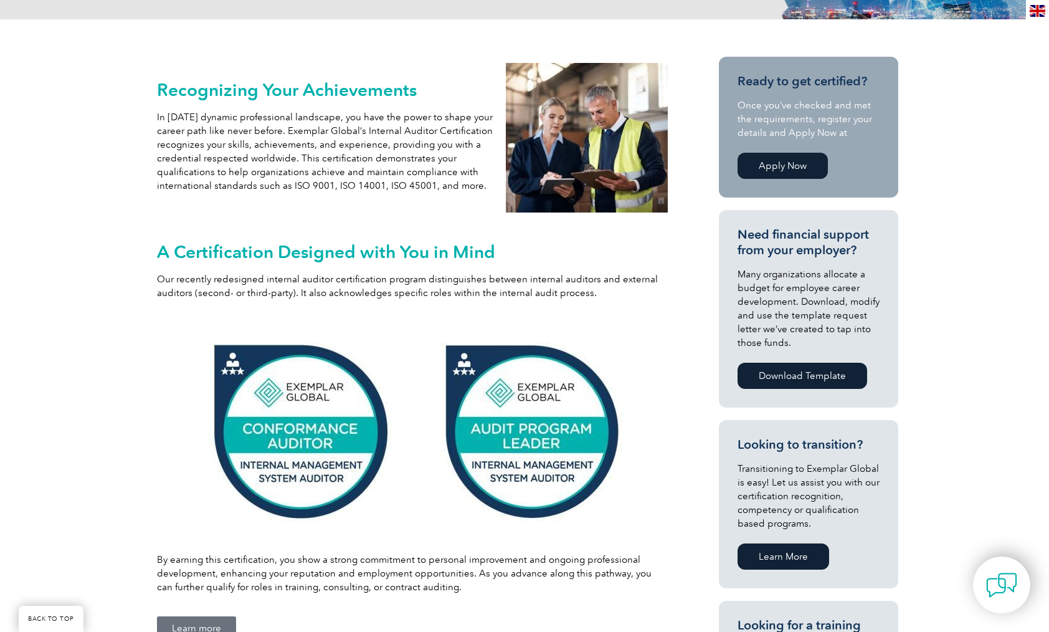
scroll to position [242, 0]
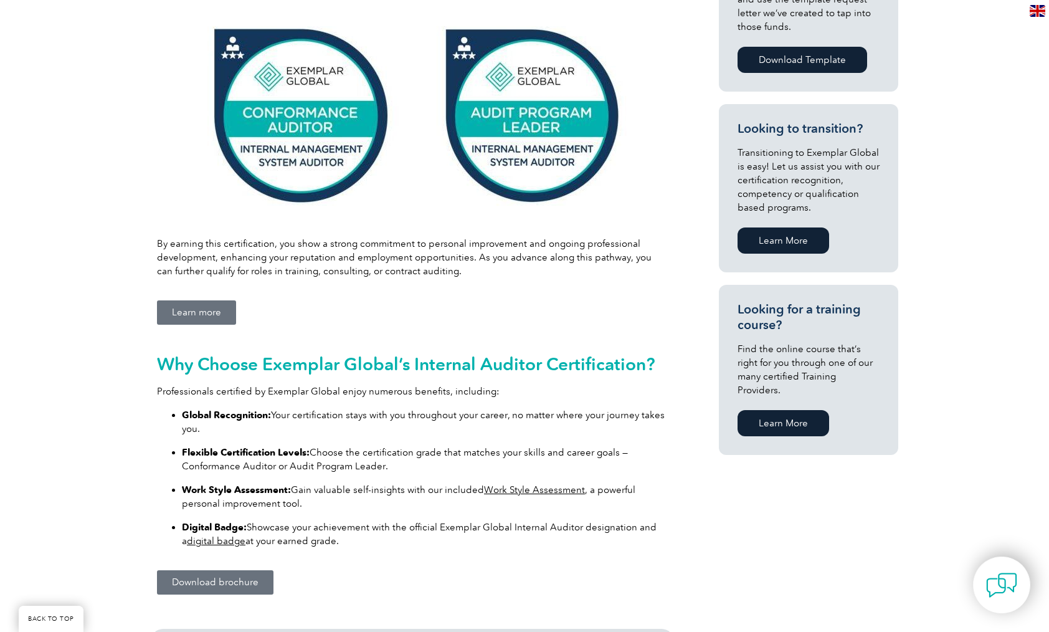
click at [796, 410] on link "Learn More" at bounding box center [784, 423] width 92 height 26
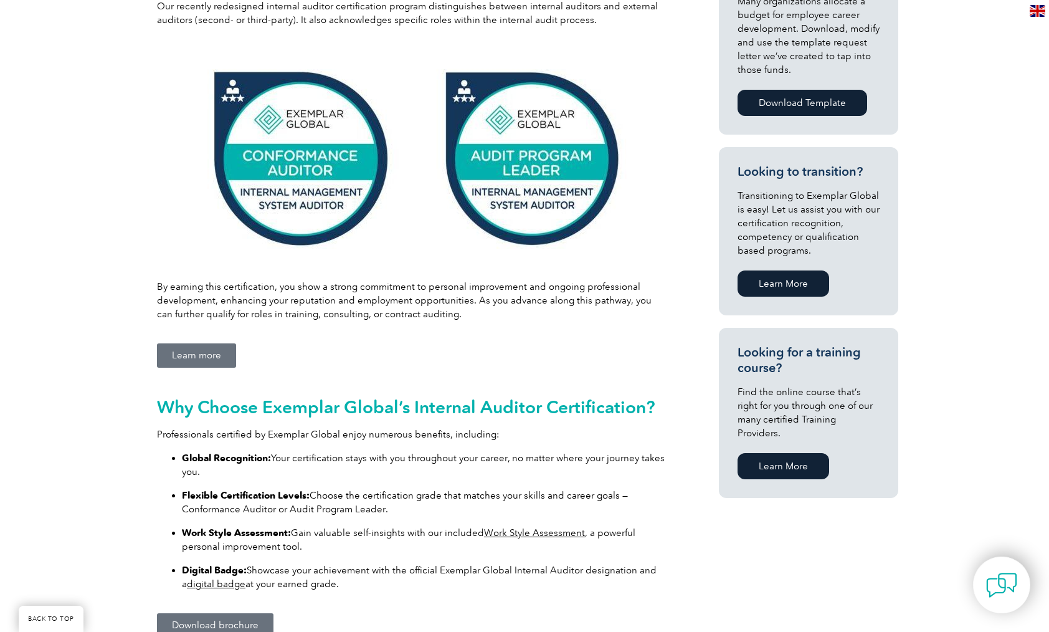
scroll to position [520, 0]
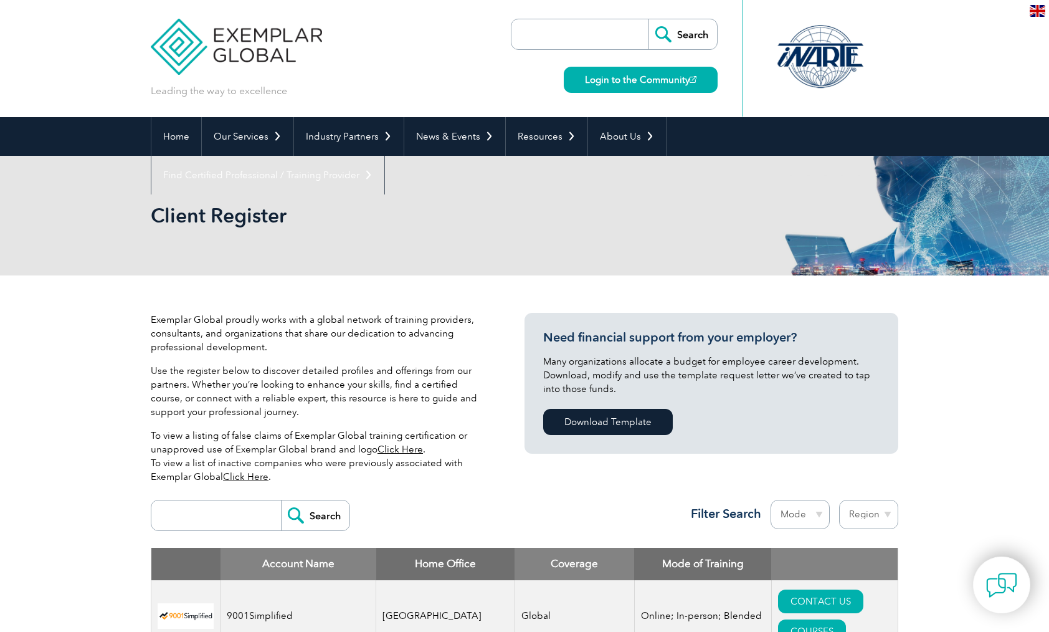
click at [882, 517] on select "Region Australia Bahrain Bangladesh Brazil Canada Colombia Dominican Republic E…" at bounding box center [868, 514] width 59 height 29
select select "[GEOGRAPHIC_DATA]"
click at [839, 500] on select "Region Australia Bahrain Bangladesh Brazil Canada Colombia Dominican Republic E…" at bounding box center [868, 514] width 59 height 29
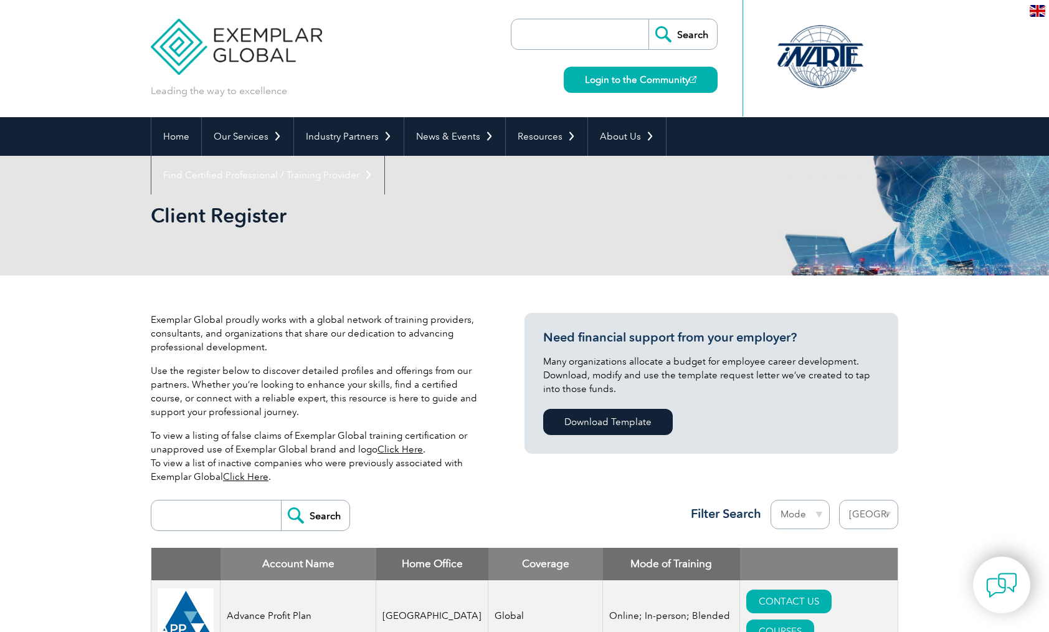
select select "[GEOGRAPHIC_DATA]"
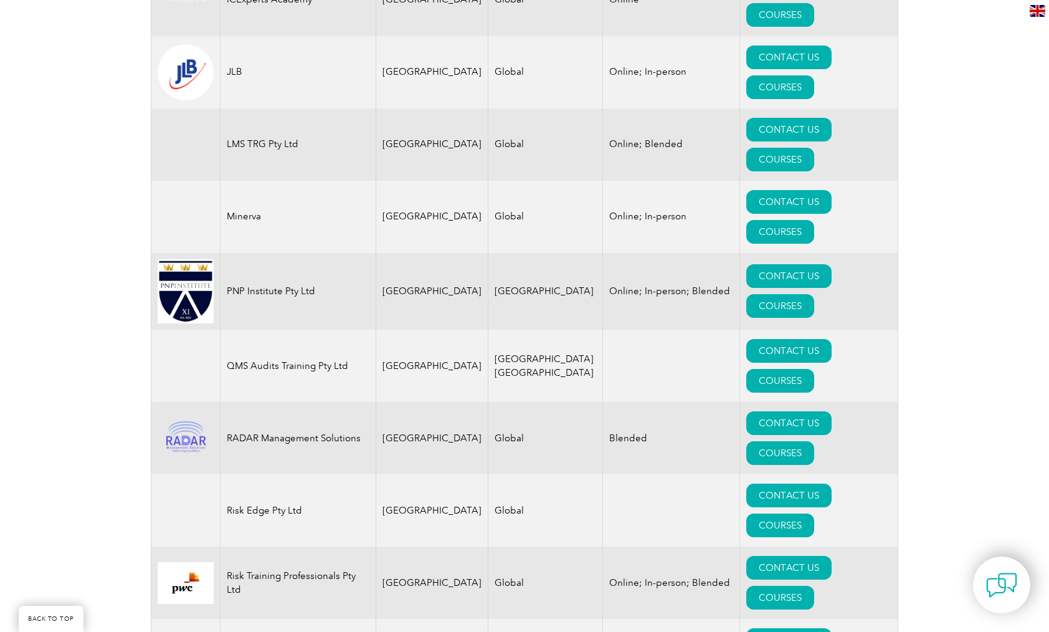
scroll to position [1444, 0]
